Goal: Task Accomplishment & Management: Use online tool/utility

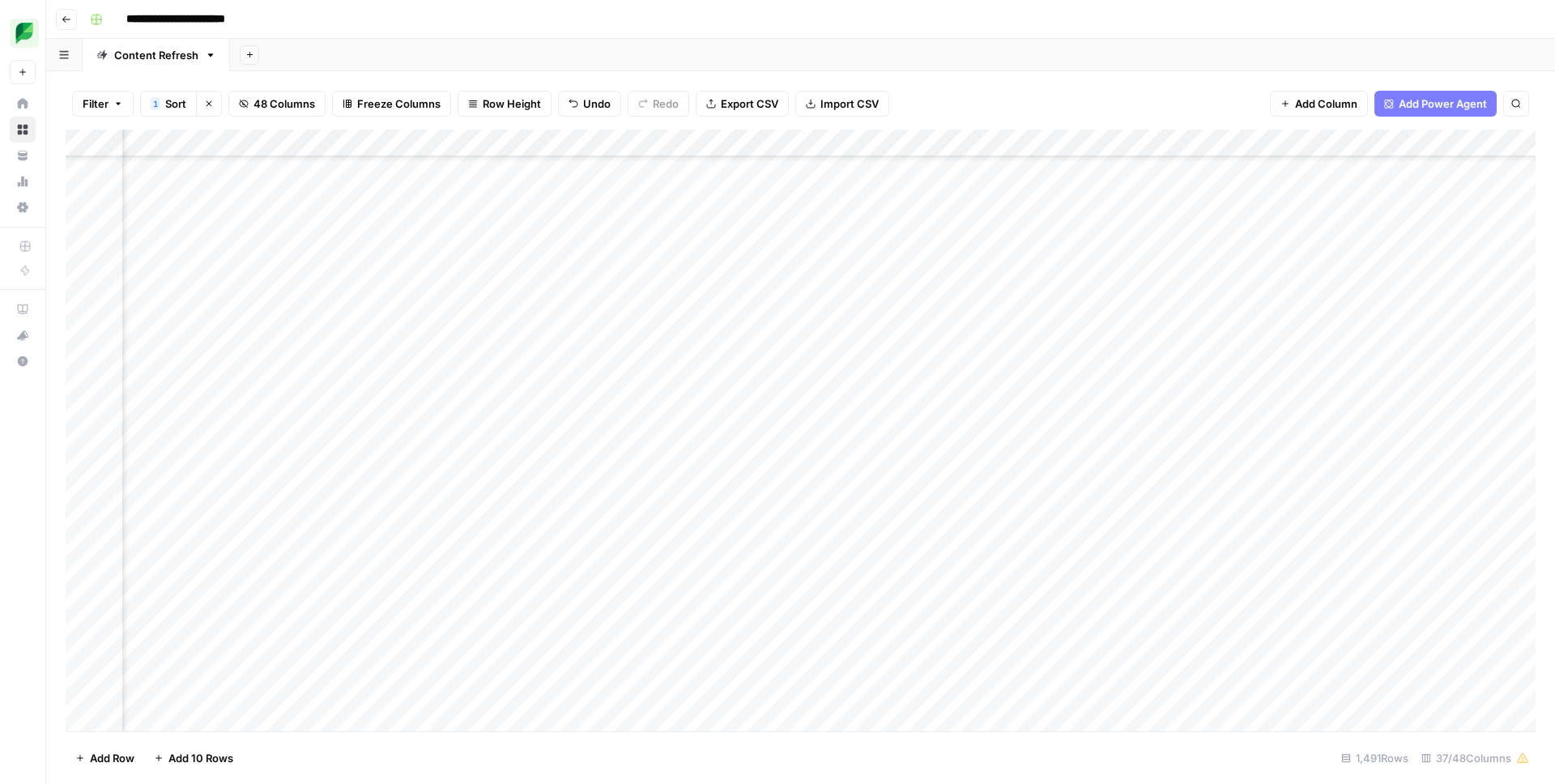
scroll to position [14037, 2092]
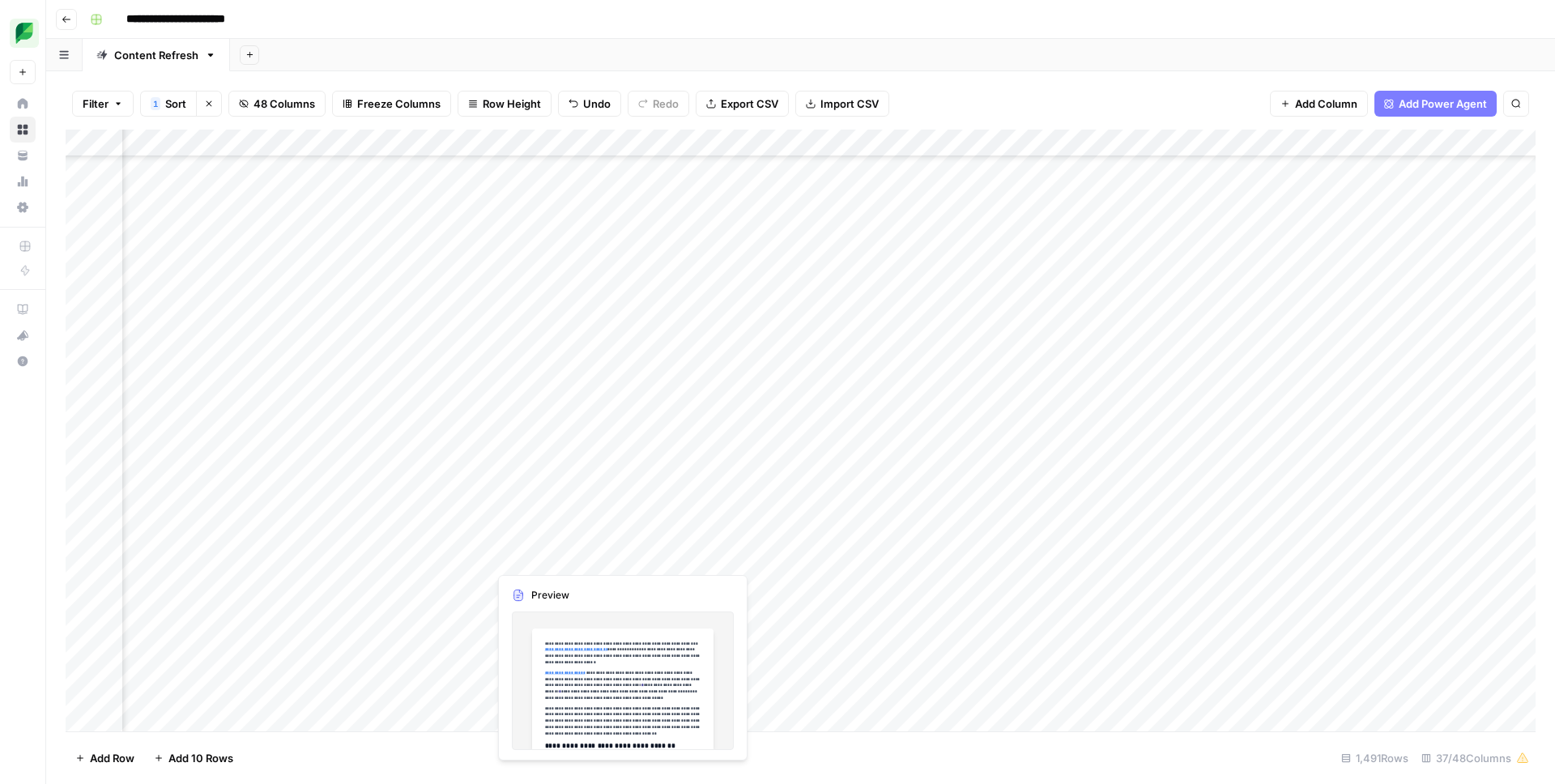
click at [545, 559] on div "Add Column" at bounding box center [800, 430] width 1470 height 601
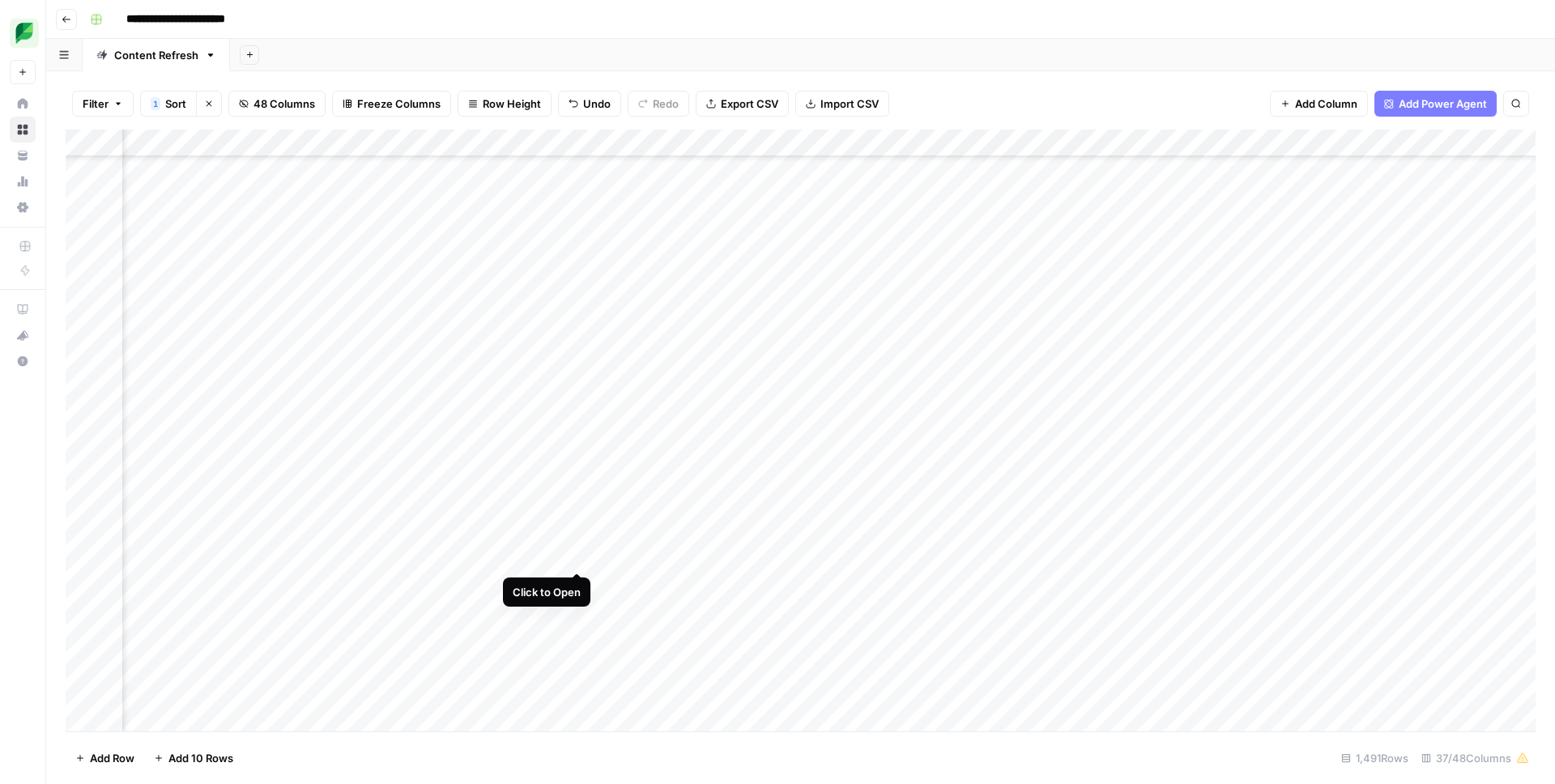
click at [518, 558] on div "Add Column" at bounding box center [800, 430] width 1470 height 601
click at [518, 558] on div at bounding box center [562, 556] width 148 height 30
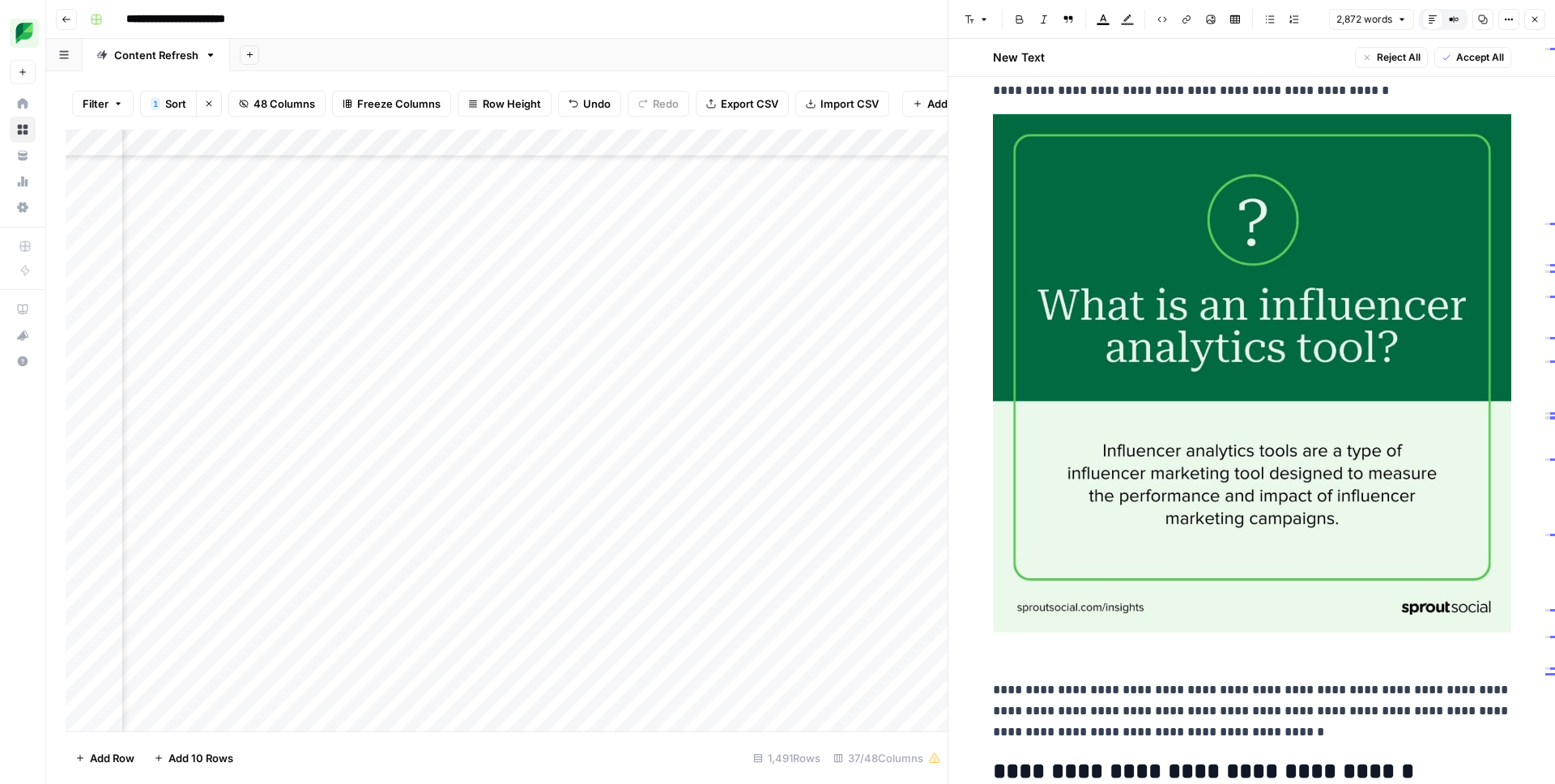
scroll to position [672, 0]
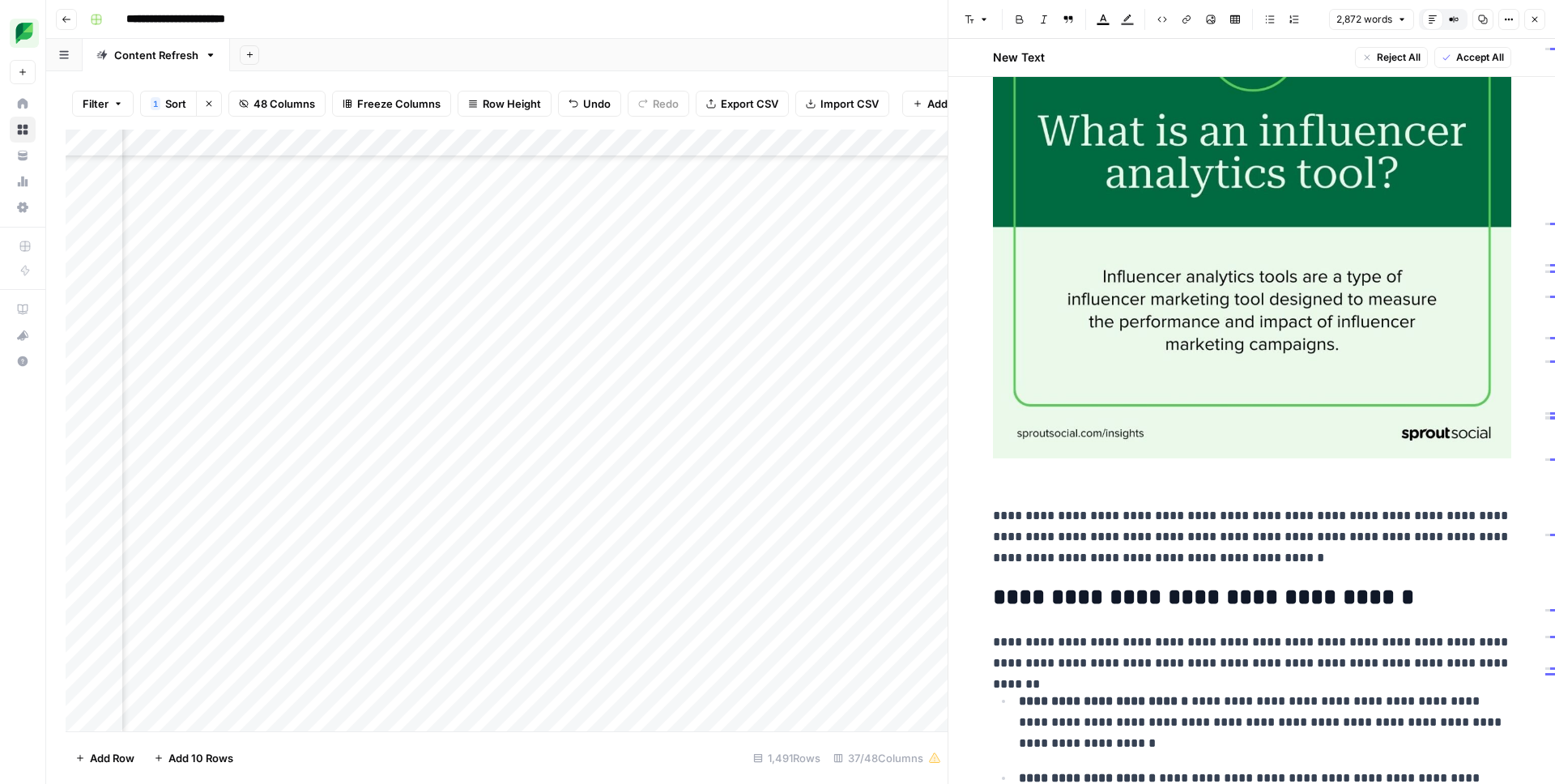
click at [406, 557] on div "Add Column" at bounding box center [506, 430] width 882 height 601
click at [396, 557] on div "Add Column" at bounding box center [506, 430] width 882 height 601
click at [396, 557] on span "Date" at bounding box center [413, 556] width 130 height 14
click at [408, 482] on div "Add Column" at bounding box center [506, 430] width 882 height 601
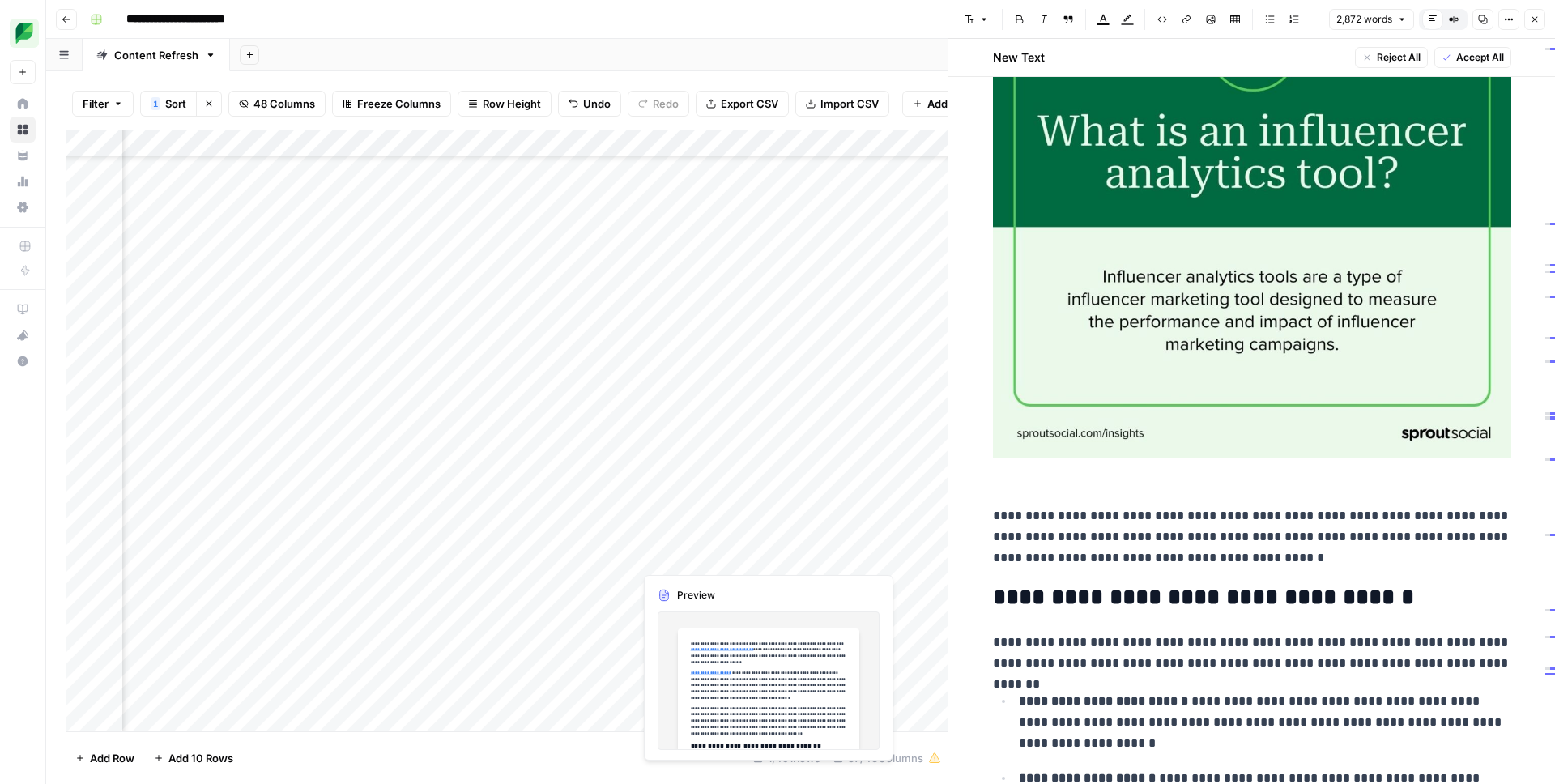
click at [693, 552] on div "Add Column" at bounding box center [506, 430] width 882 height 601
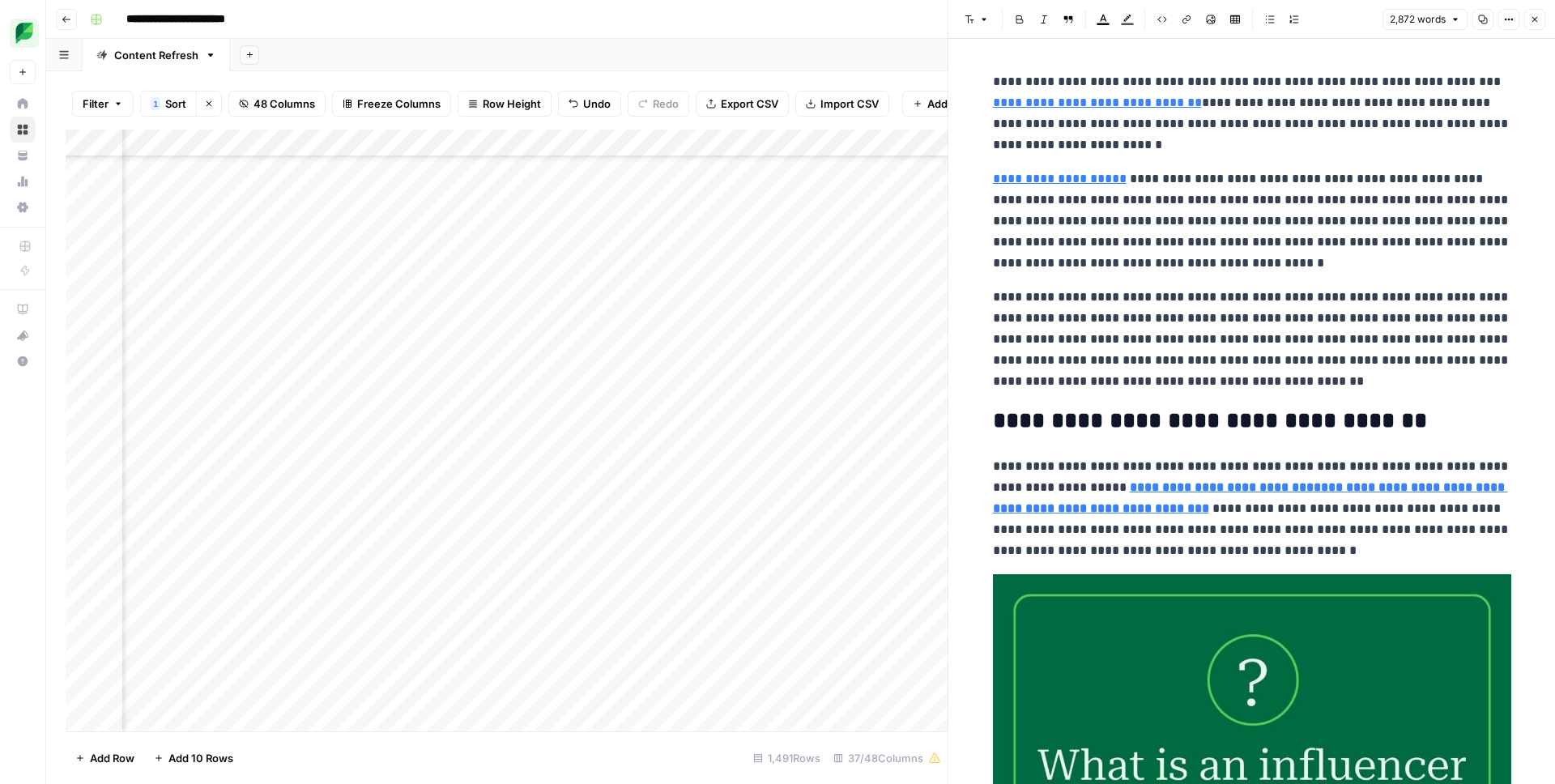
click at [532, 550] on div "Add Column" at bounding box center [506, 430] width 882 height 601
click at [617, 555] on div "Add Column" at bounding box center [506, 430] width 882 height 601
click at [528, 564] on div "Add Column" at bounding box center [506, 430] width 882 height 601
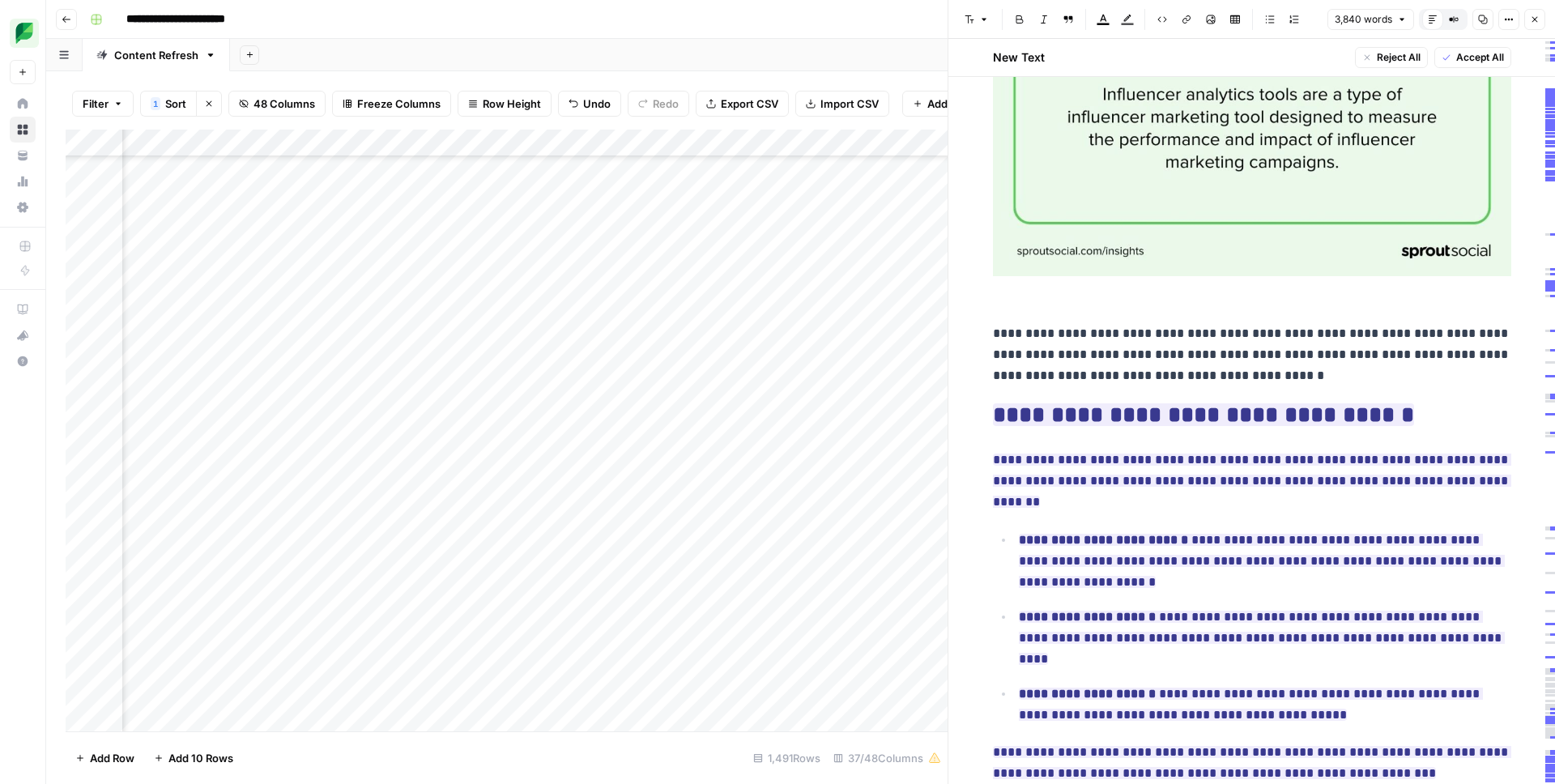
scroll to position [1079, 0]
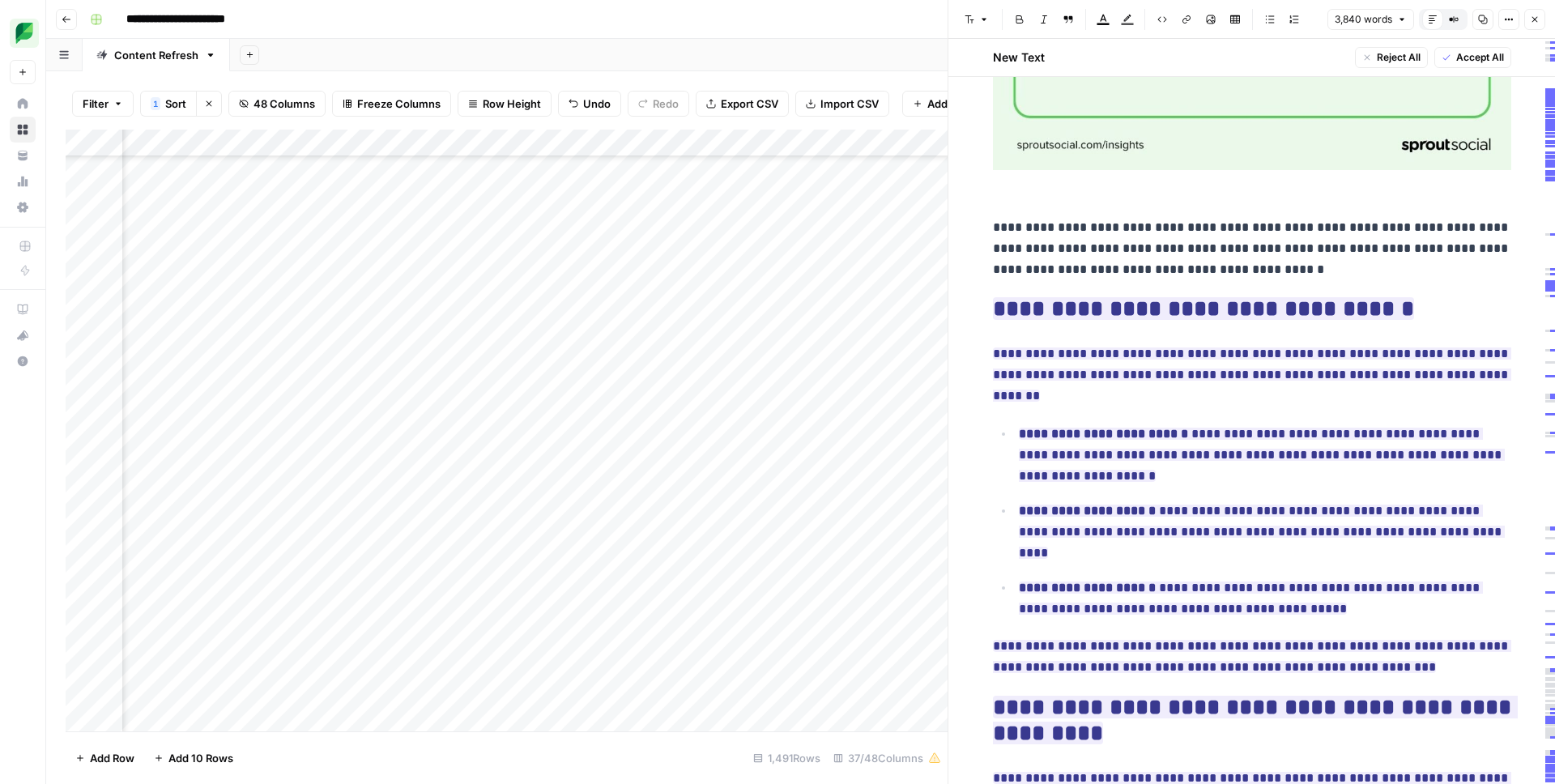
click at [683, 561] on div "Add Column" at bounding box center [506, 430] width 882 height 601
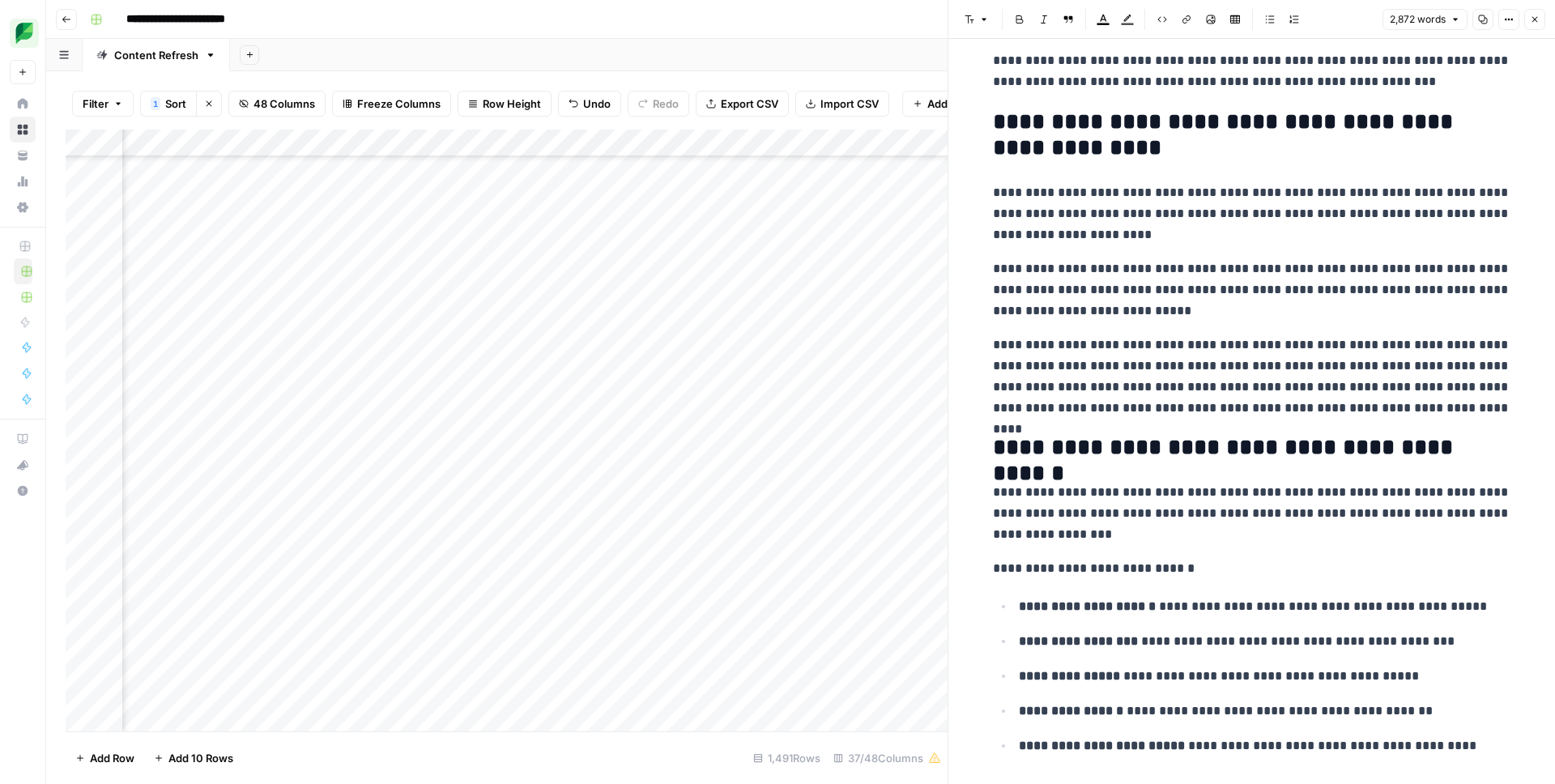
scroll to position [1438, 0]
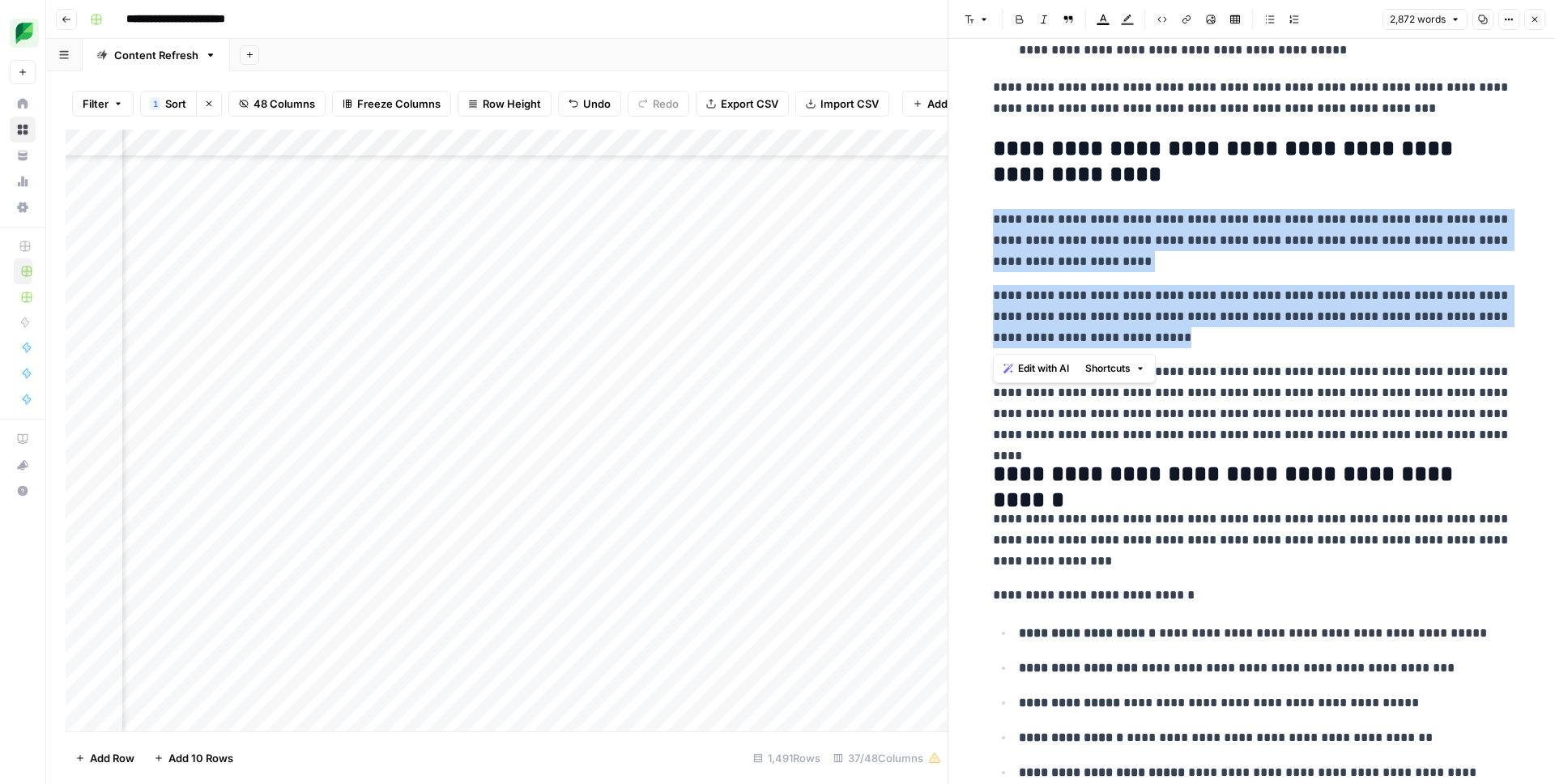
drag, startPoint x: 1183, startPoint y: 339, endPoint x: 993, endPoint y: 227, distance: 220.6
click at [1341, 471] on h2 "**********" at bounding box center [1252, 474] width 518 height 26
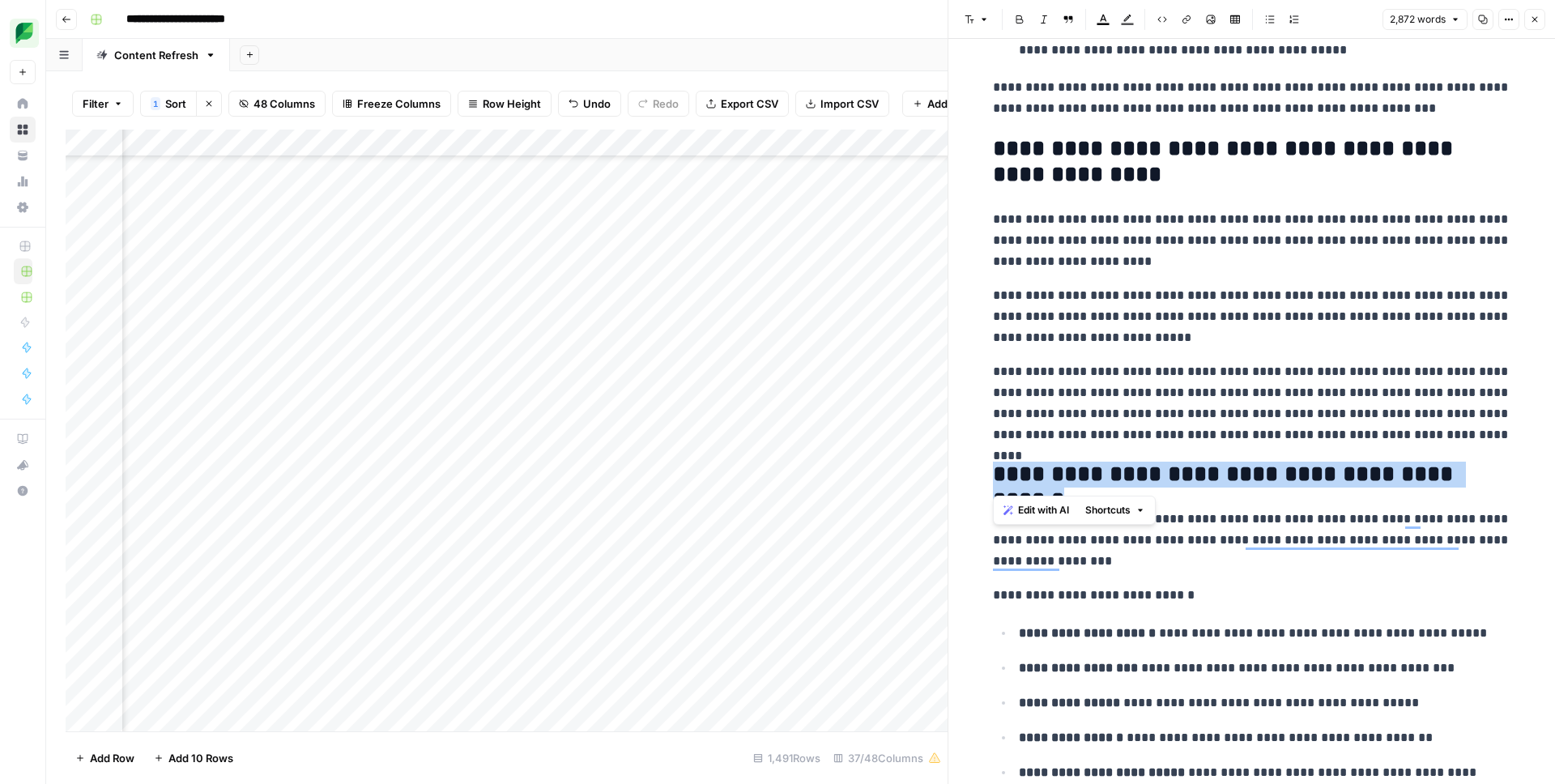
drag, startPoint x: 1452, startPoint y: 477, endPoint x: 997, endPoint y: 476, distance: 455.0
click at [997, 476] on h2 "**********" at bounding box center [1252, 474] width 518 height 26
copy h2 "**********"
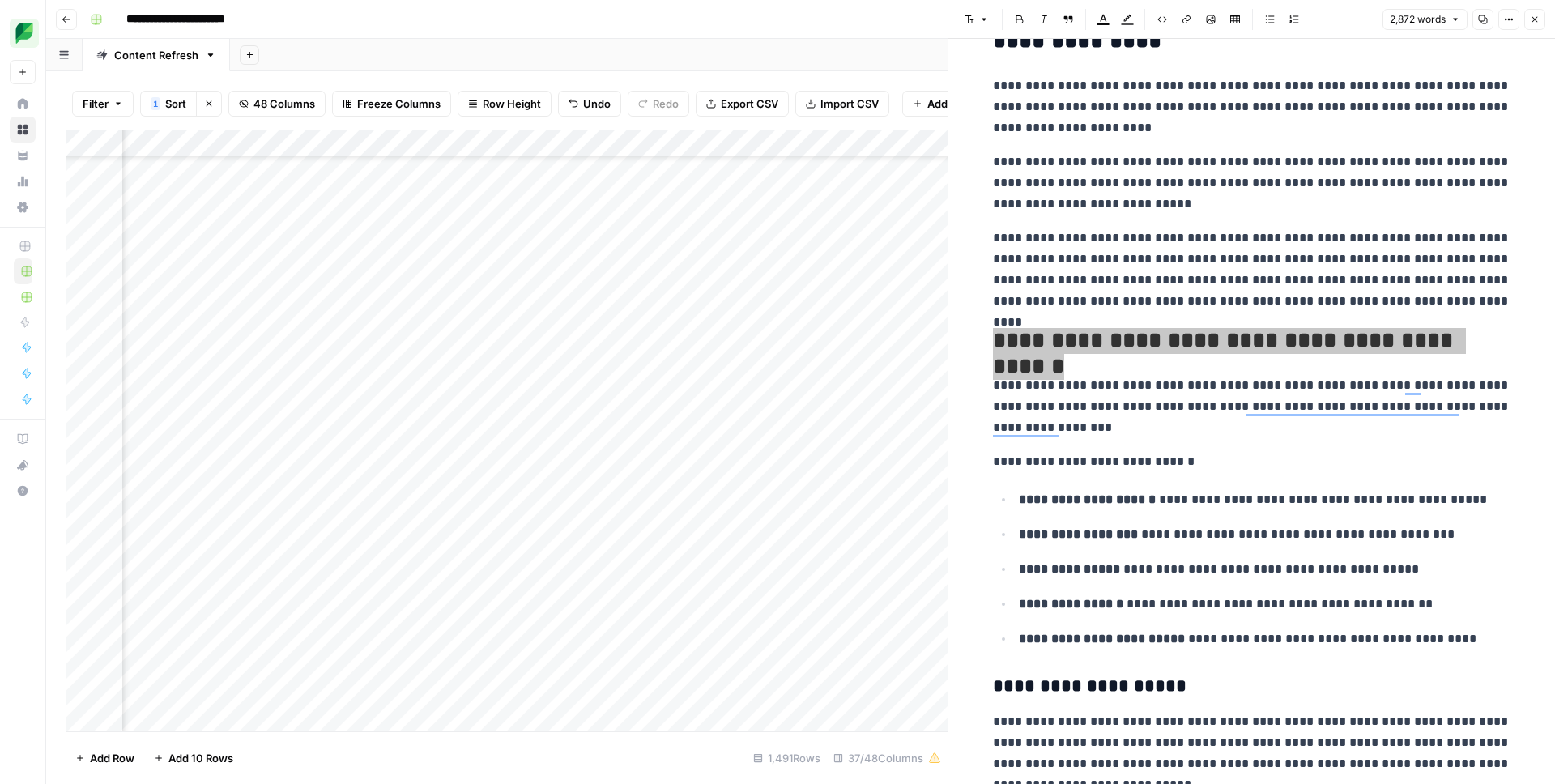
scroll to position [1646, 0]
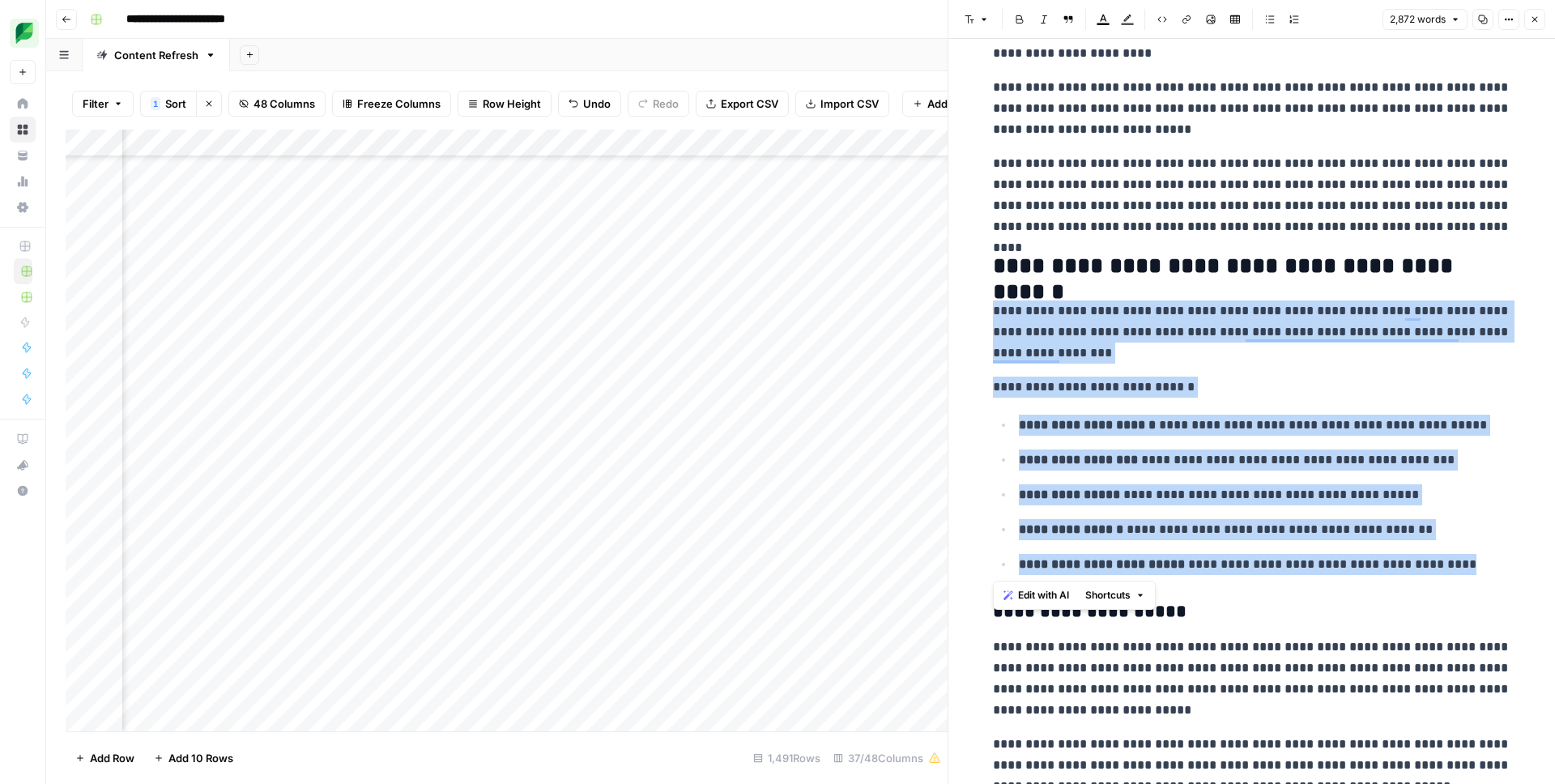
drag, startPoint x: 1439, startPoint y: 568, endPoint x: 991, endPoint y: 314, distance: 515.0
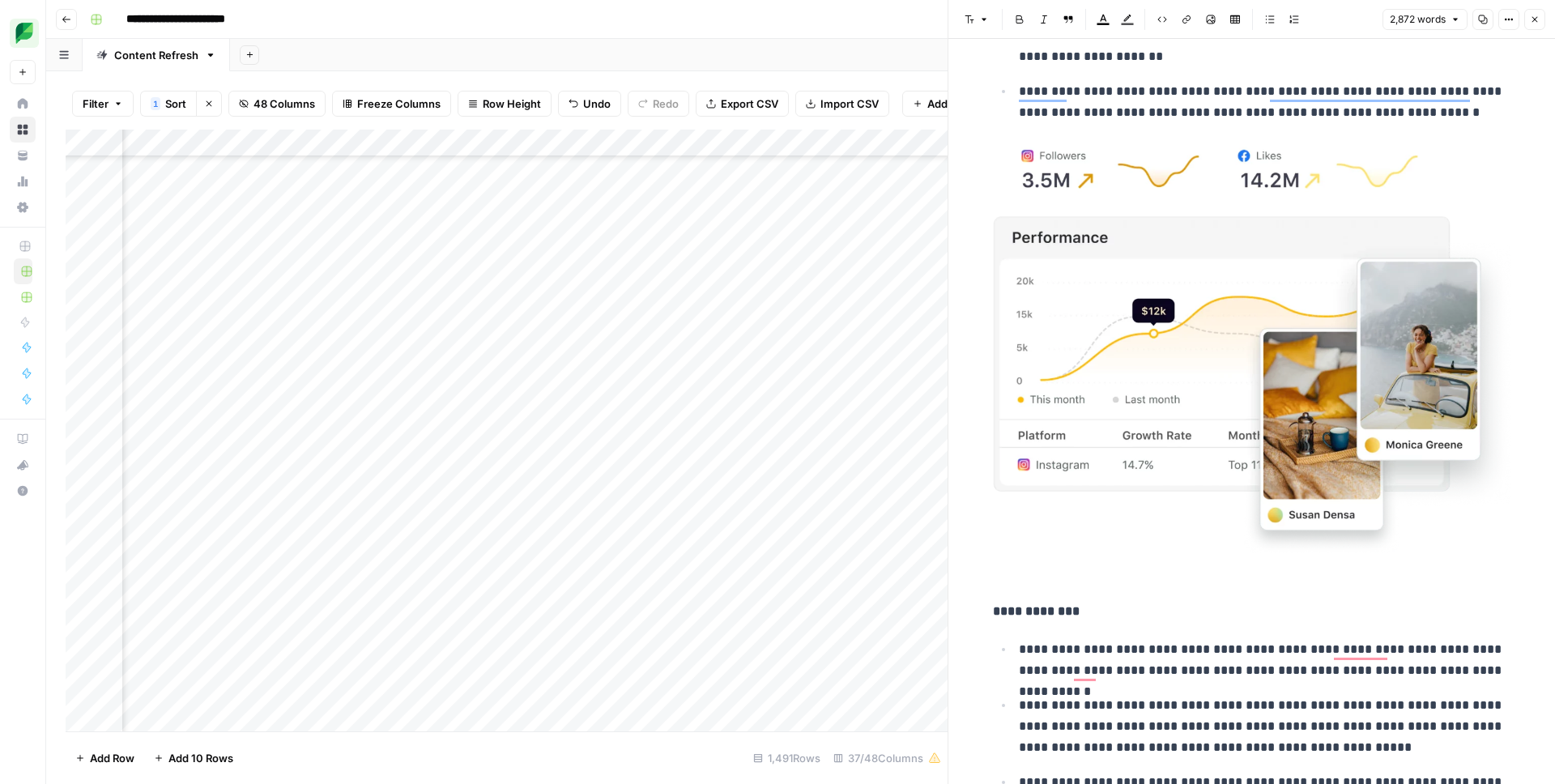
scroll to position [4509, 0]
